Goal: Task Accomplishment & Management: Manage account settings

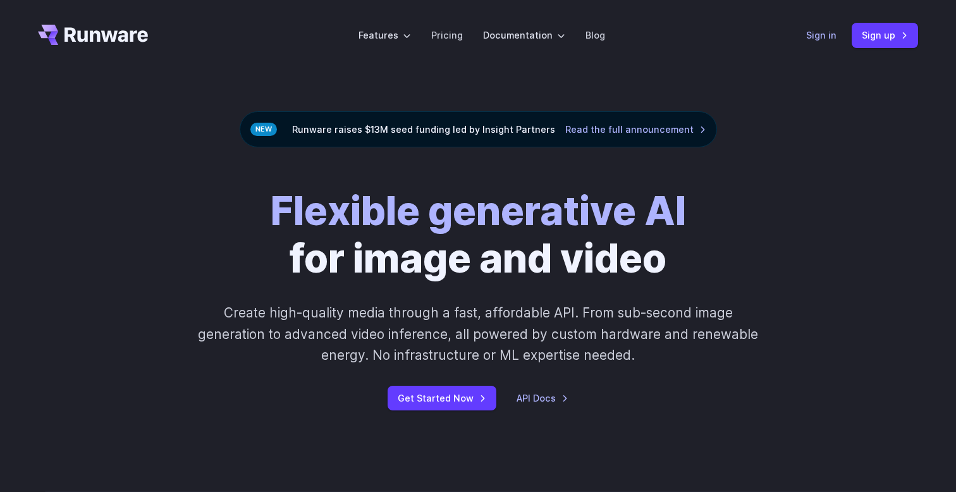
click at [814, 37] on link "Sign in" at bounding box center [821, 35] width 30 height 15
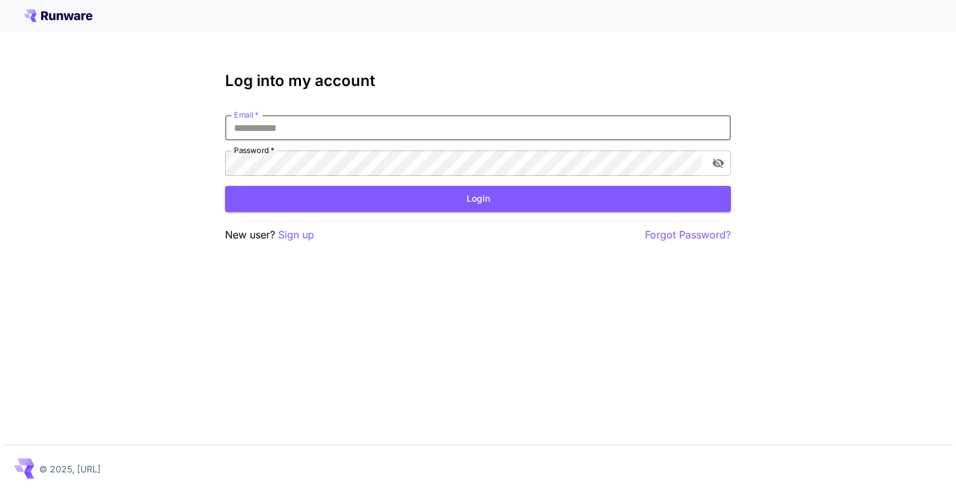
click at [334, 122] on input "Email   *" at bounding box center [478, 127] width 506 height 25
type input "**********"
click button "Login" at bounding box center [478, 199] width 506 height 26
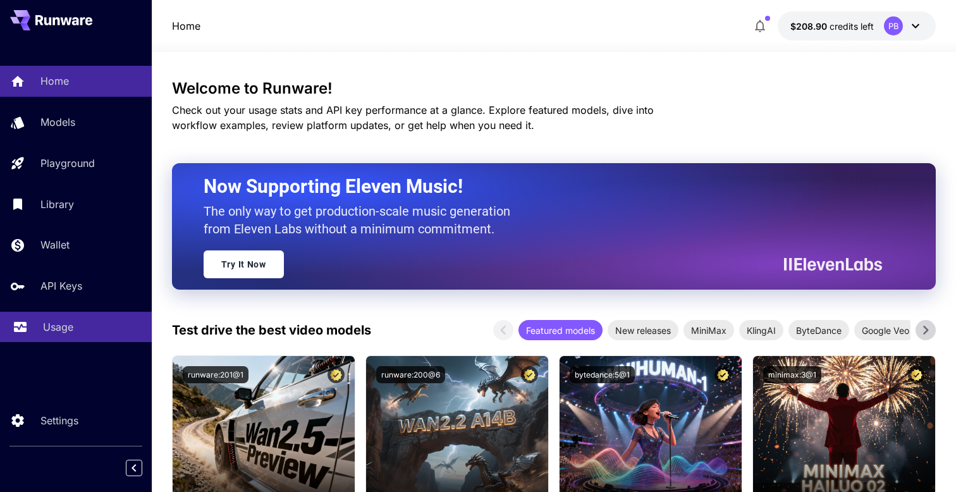
click at [54, 322] on p "Usage" at bounding box center [58, 326] width 30 height 15
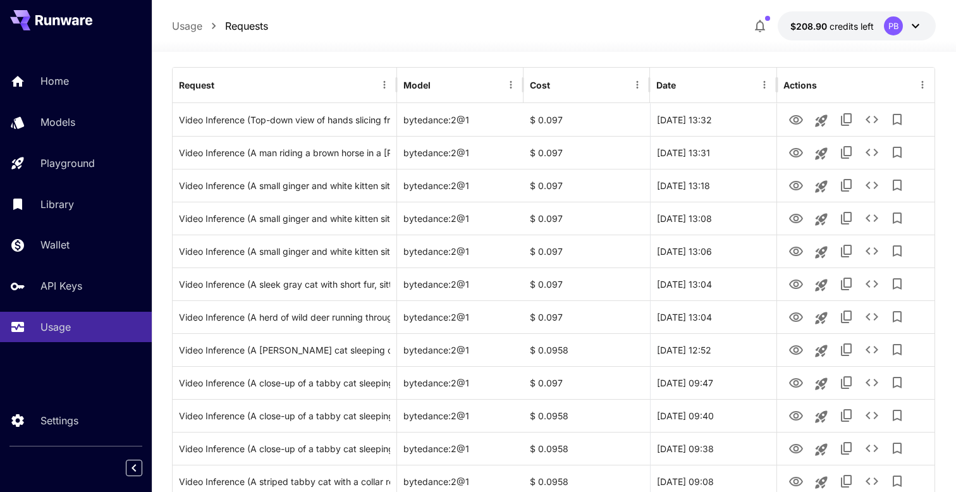
scroll to position [112, 0]
